Goal: Navigation & Orientation: Find specific page/section

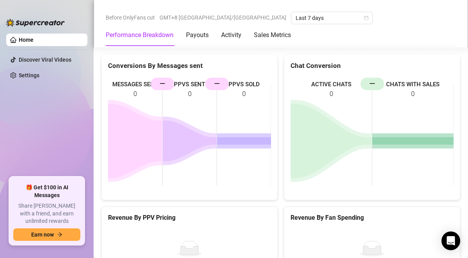
scroll to position [1133, 0]
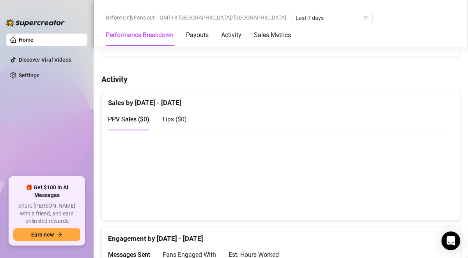
scroll to position [434, 0]
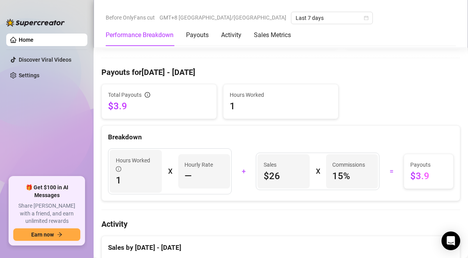
scroll to position [221, 0]
click at [149, 96] on icon "info-circle" at bounding box center [147, 94] width 5 height 5
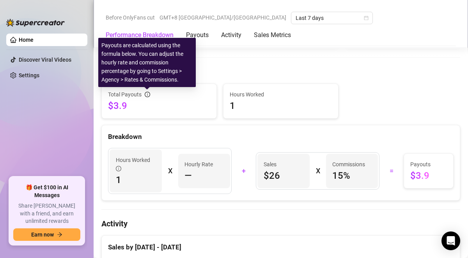
click at [149, 96] on icon "info-circle" at bounding box center [147, 94] width 5 height 5
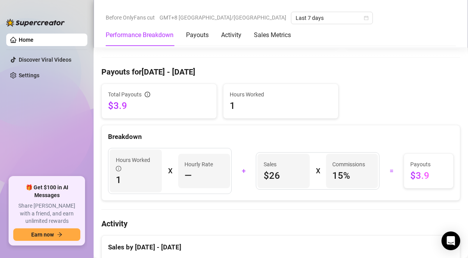
click at [259, 99] on span "1" at bounding box center [281, 105] width 102 height 12
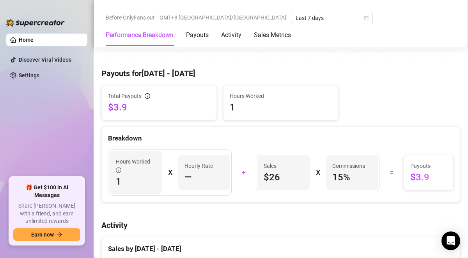
scroll to position [168, 0]
